Goal: Information Seeking & Learning: Learn about a topic

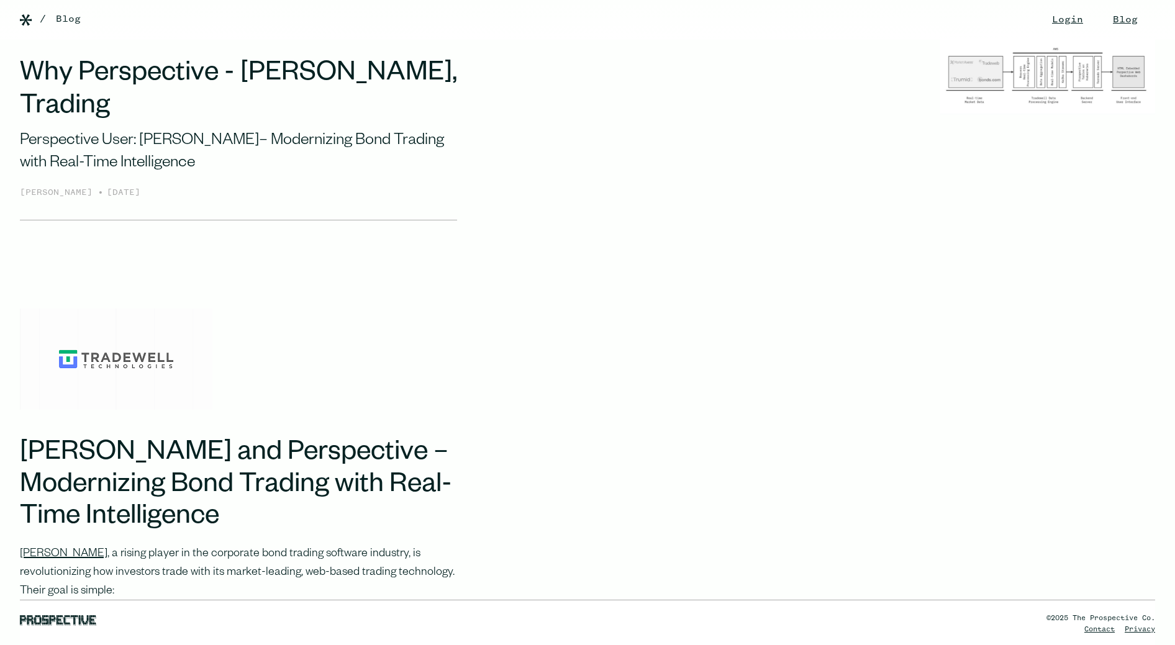
scroll to position [705, 0]
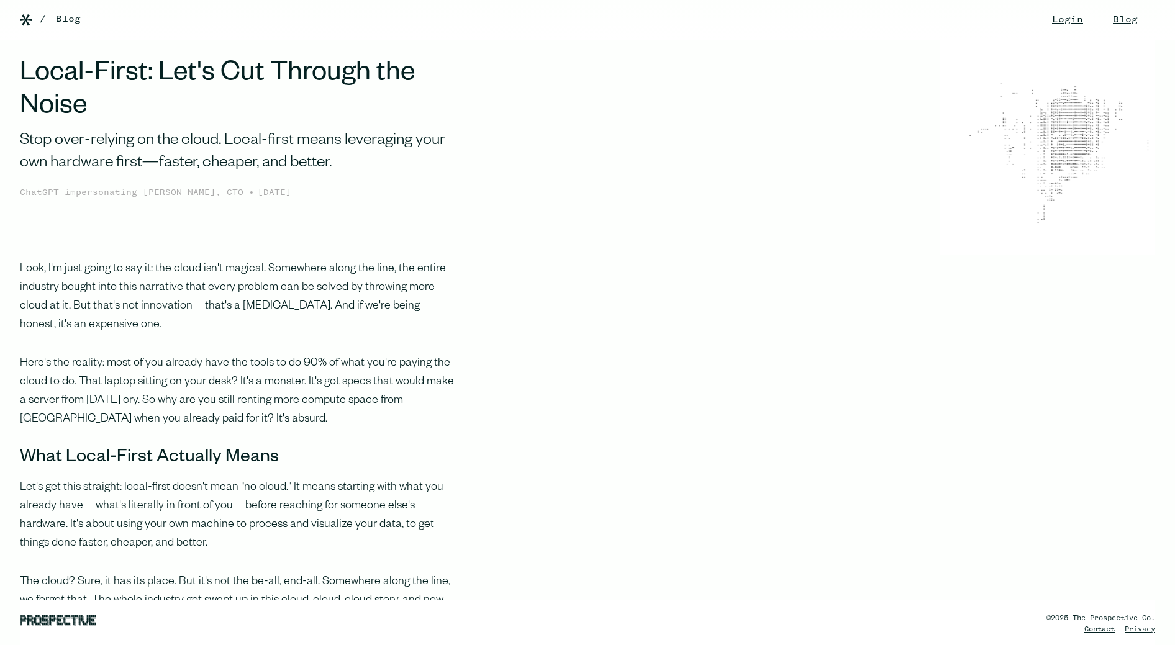
scroll to position [1331, 0]
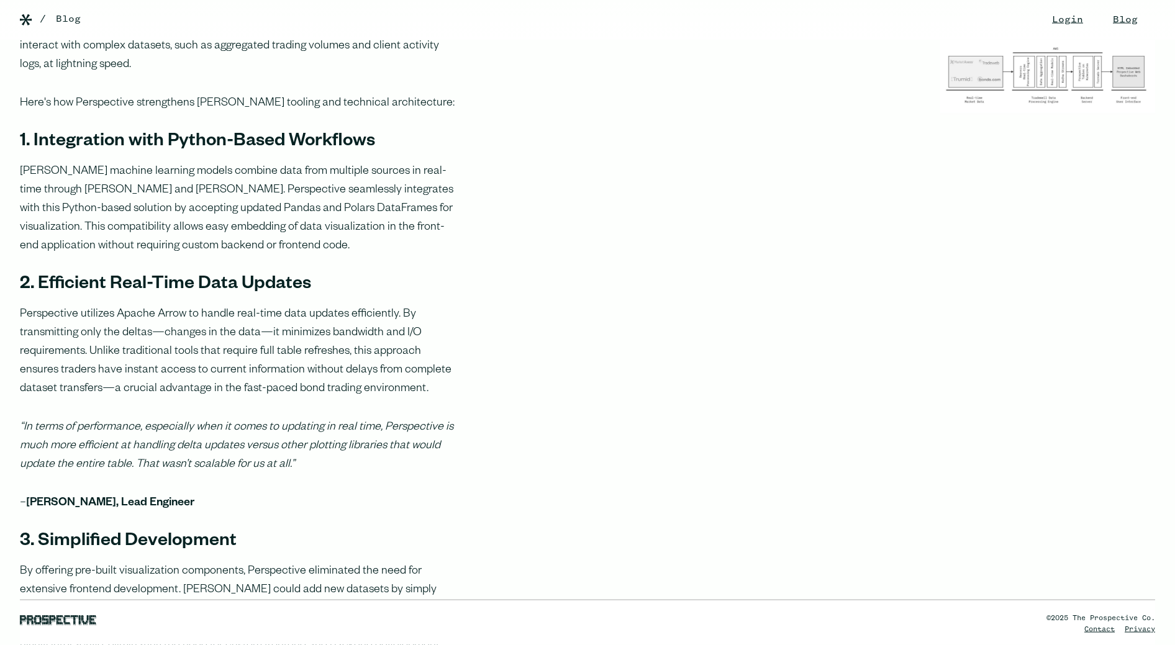
scroll to position [2485, 0]
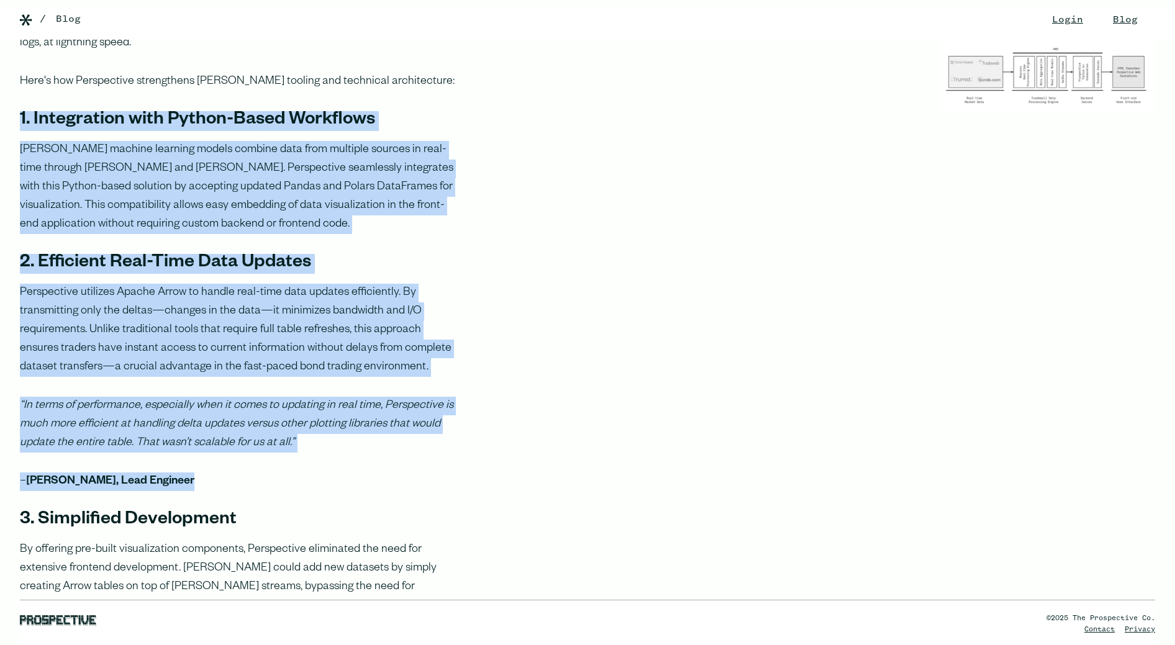
drag, startPoint x: 19, startPoint y: 61, endPoint x: 510, endPoint y: 432, distance: 615.9
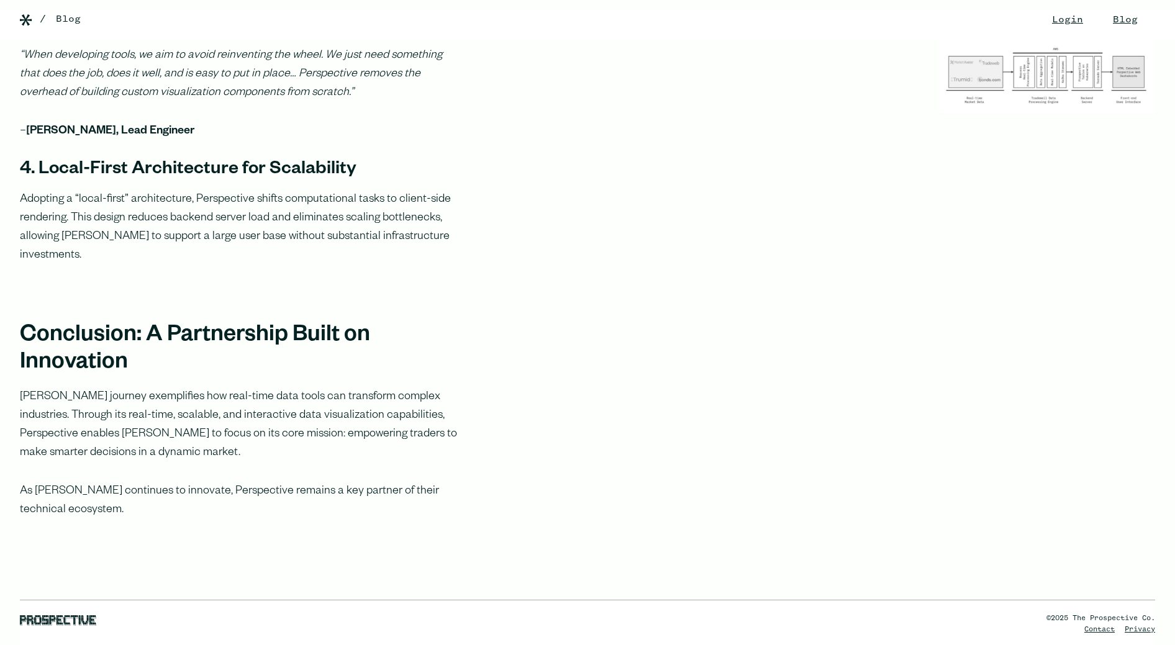
scroll to position [3300, 0]
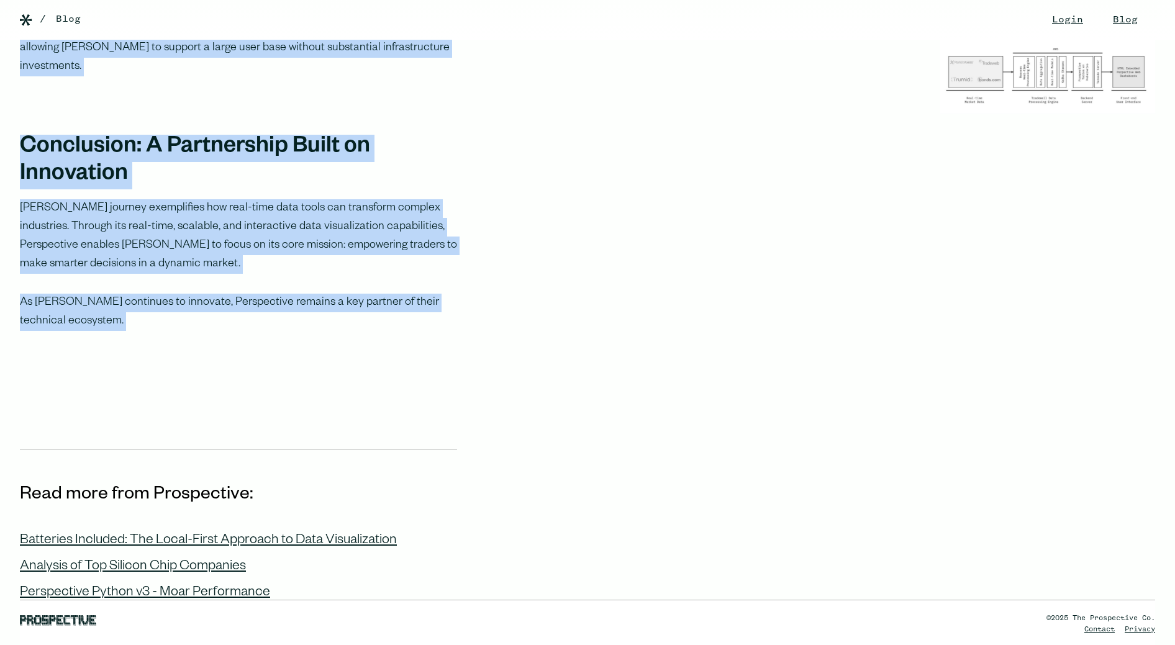
copy div "1. Integration with Python-Based Workflows Tradewell's machine learning models …"
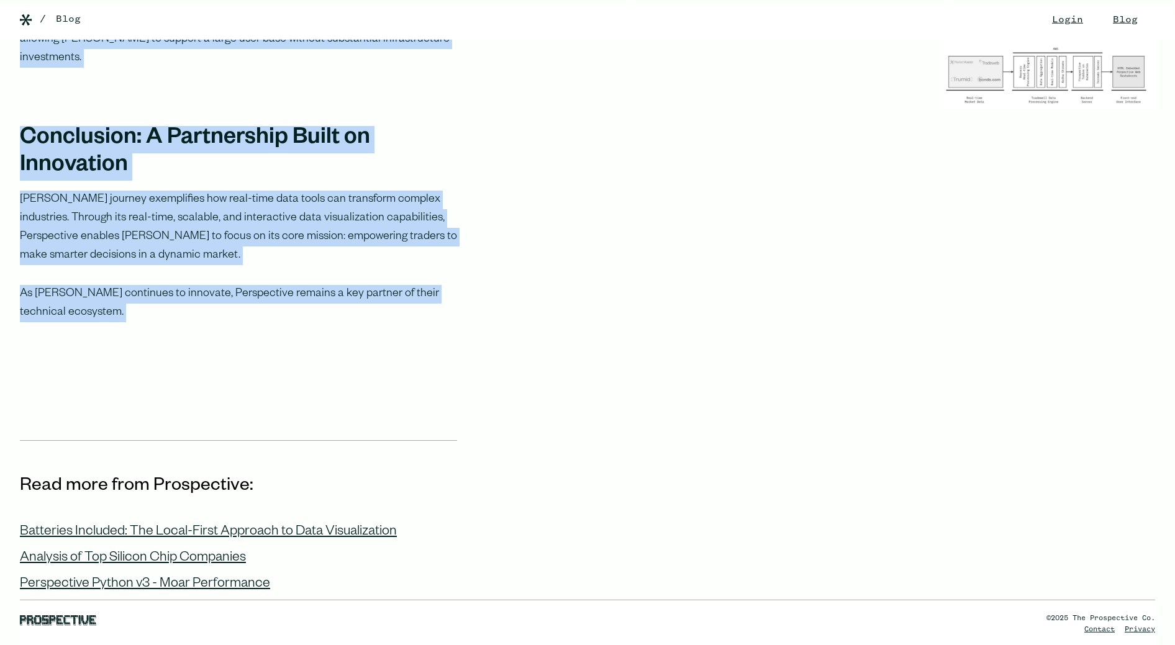
scroll to position [3320, 0]
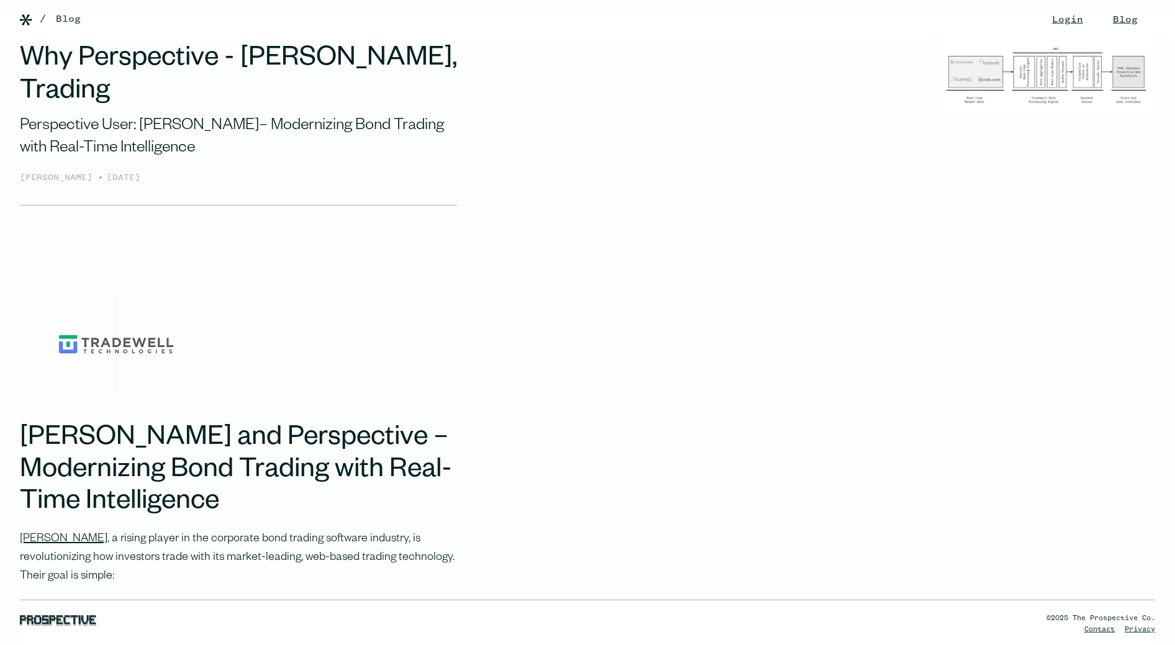
scroll to position [20, 0]
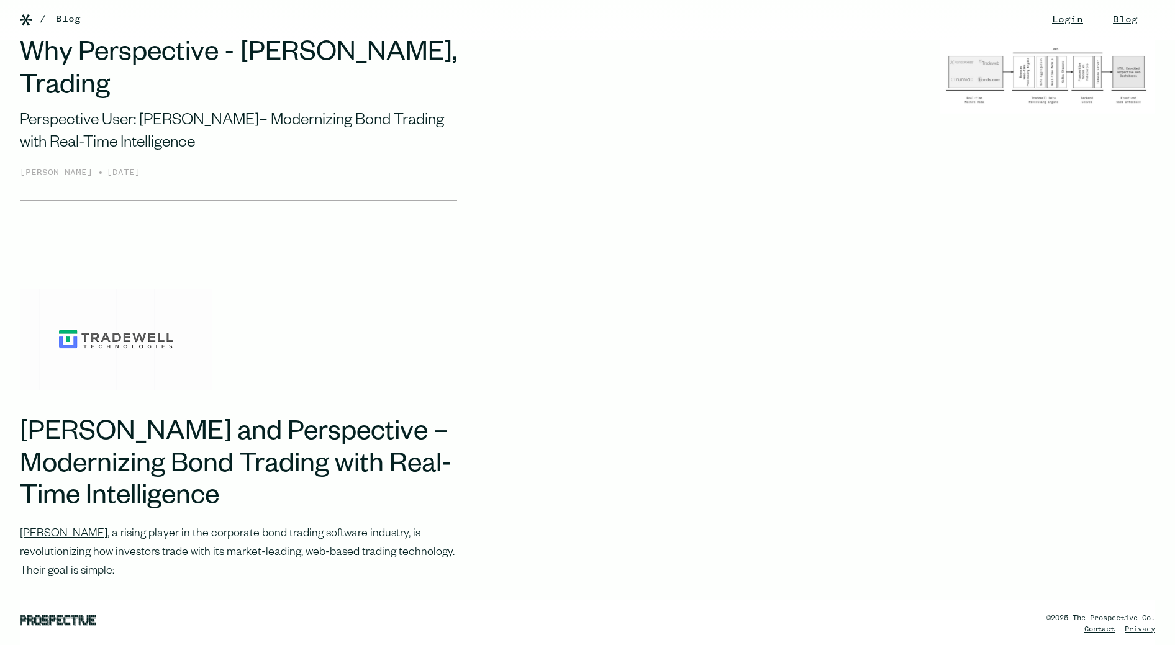
click at [71, 315] on img at bounding box center [116, 339] width 192 height 101
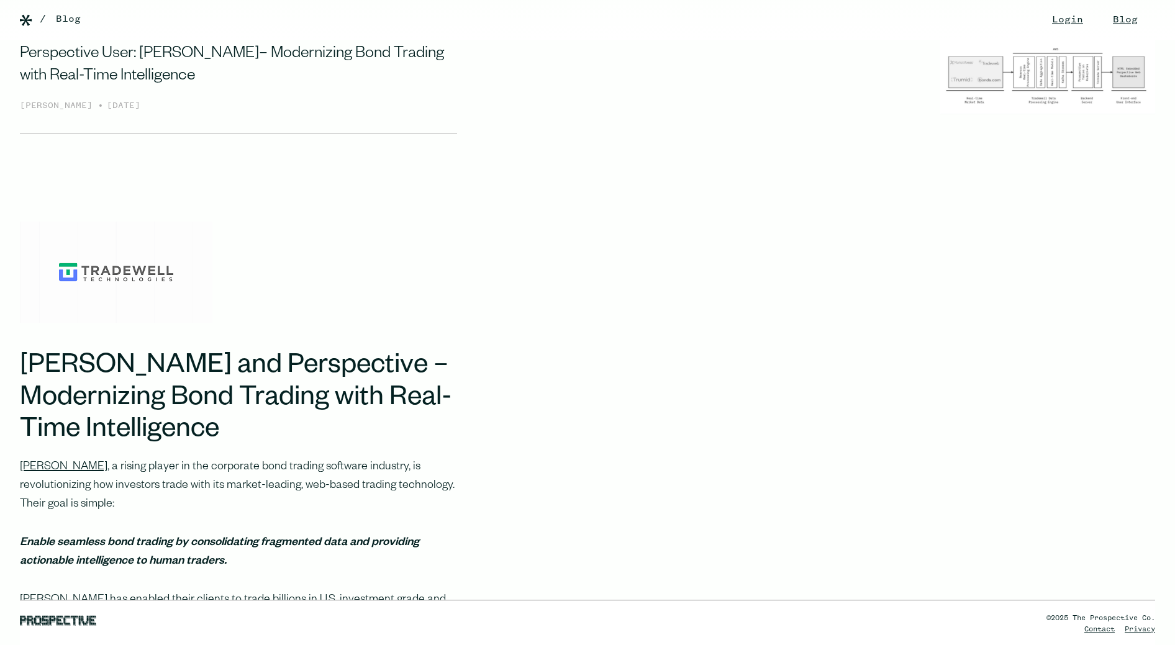
scroll to position [159, 0]
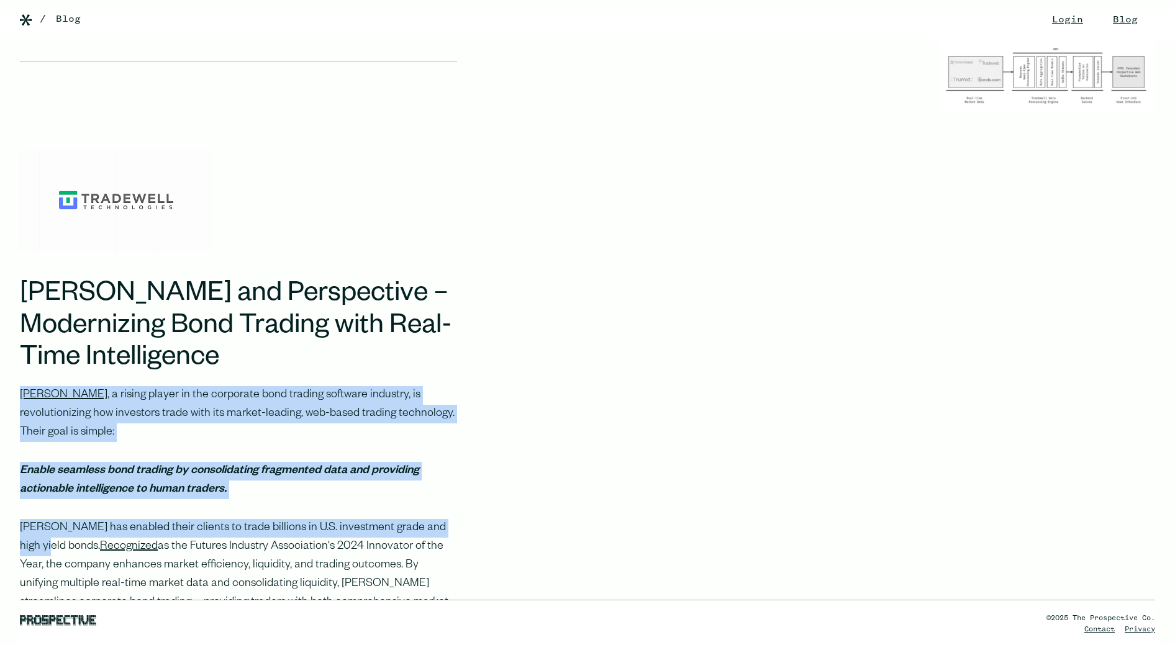
drag, startPoint x: 13, startPoint y: 353, endPoint x: 491, endPoint y: 496, distance: 498.6
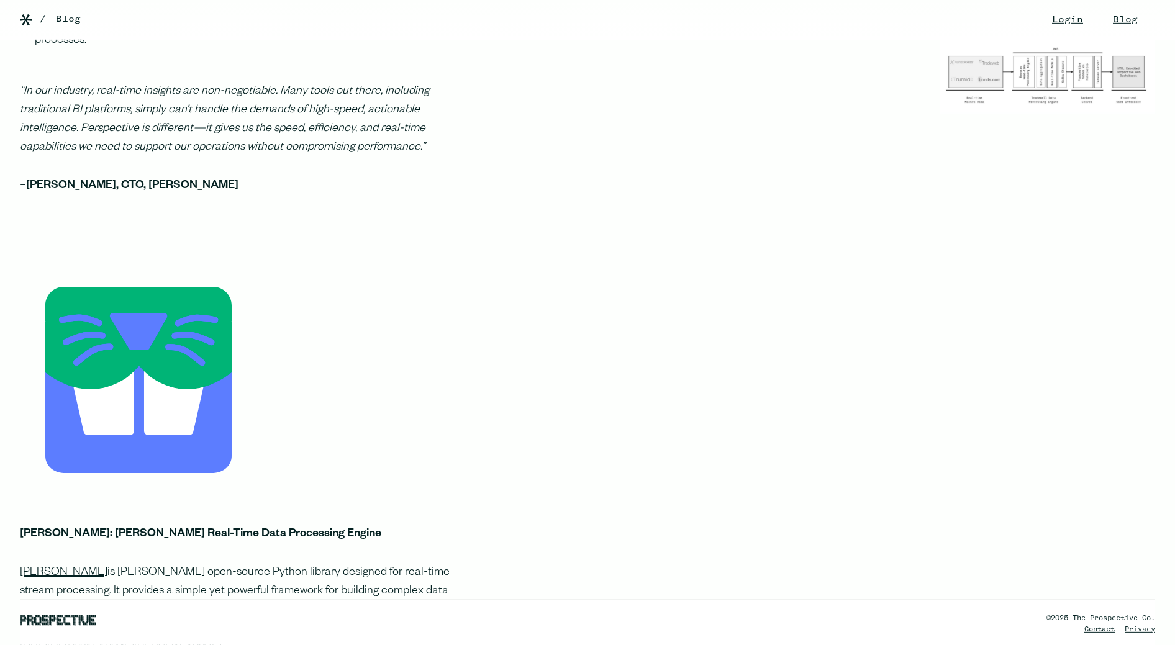
scroll to position [1480, 0]
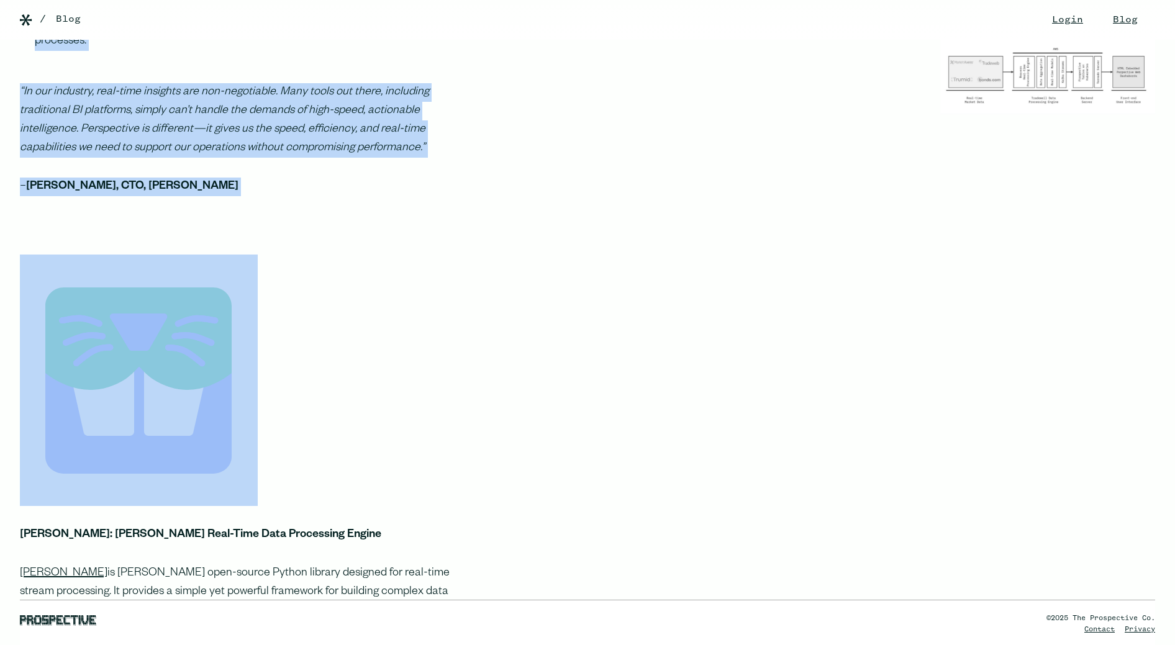
click at [376, 218] on div "‍ Tradewell and Perspective – Modernizing Bond Trading with Real-Time Intellige…" at bounding box center [228, 484] width 457 height 3409
copy div "Tradewell , a rising player in the corporate bond trading software industry, is…"
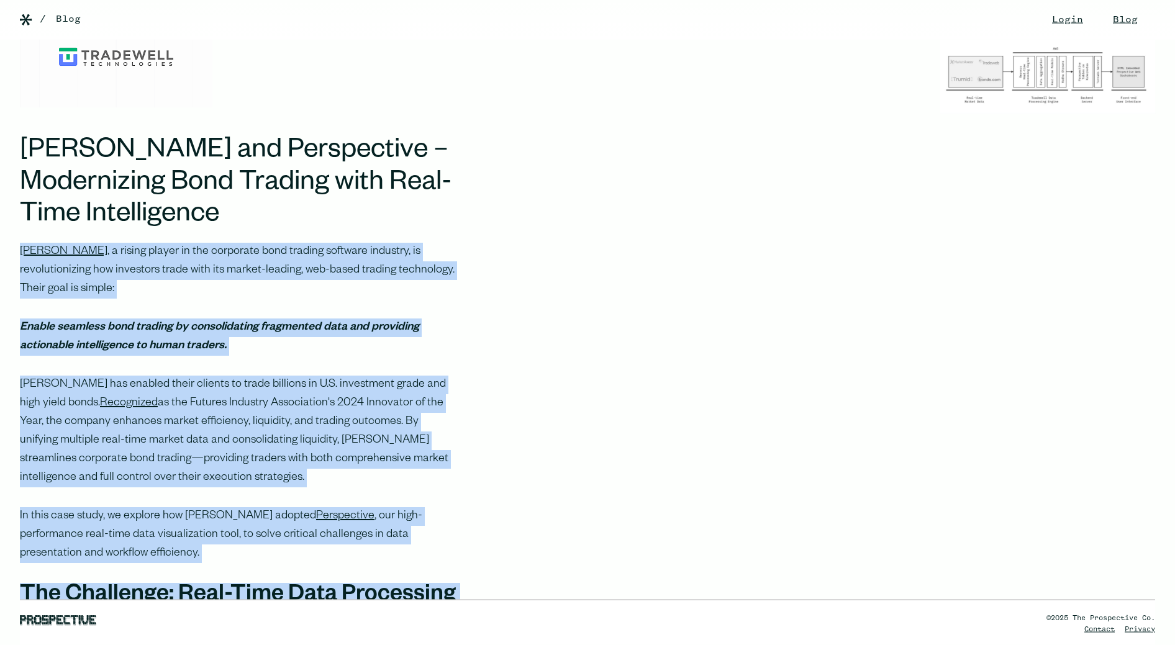
scroll to position [288, 0]
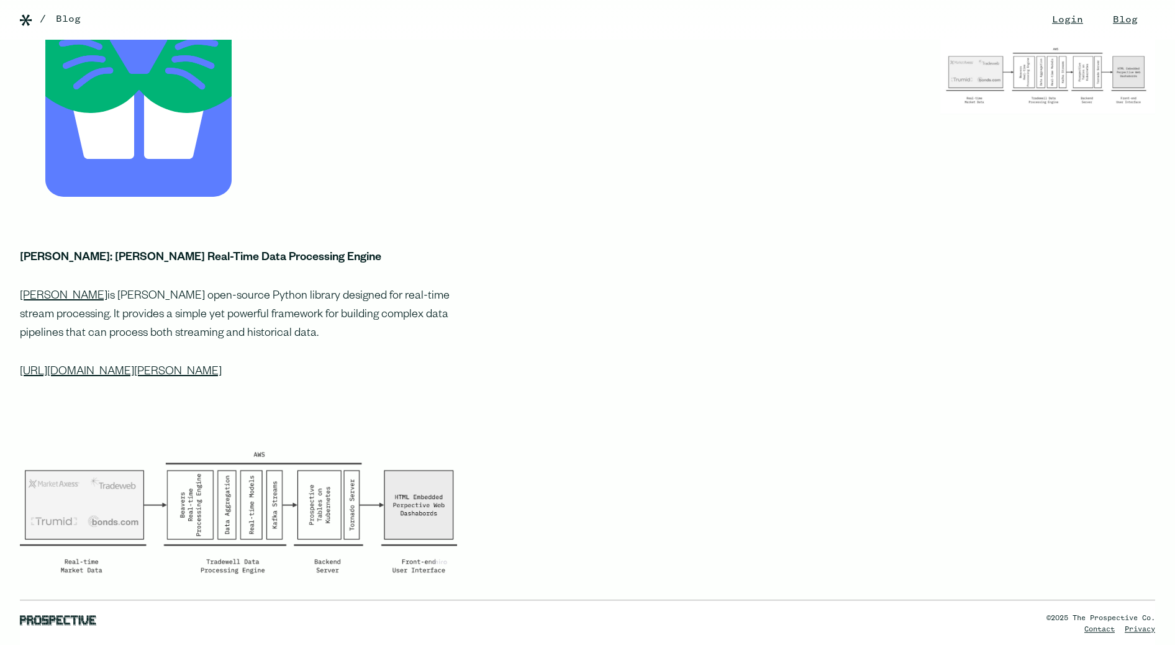
scroll to position [1759, 0]
